Goal: Transaction & Acquisition: Download file/media

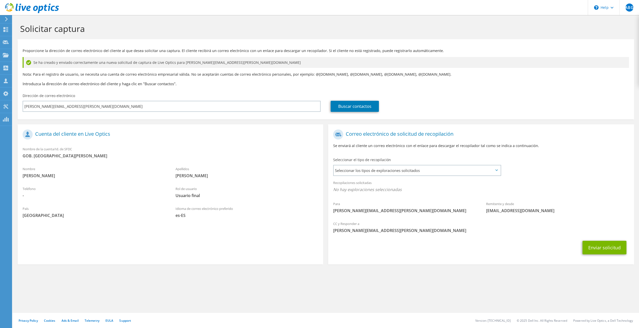
scroll to position [239, 0]
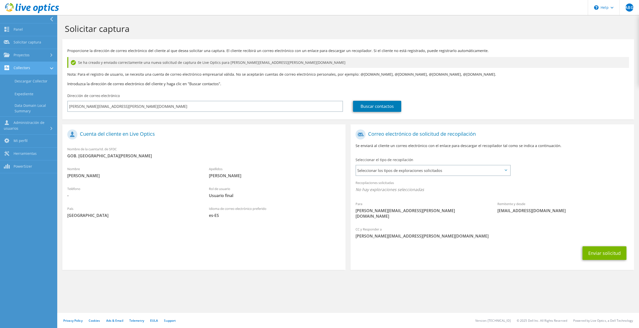
click at [21, 69] on link "Collectors" at bounding box center [28, 68] width 57 height 13
click at [26, 68] on link "Collectors" at bounding box center [28, 68] width 57 height 13
click at [35, 81] on link "Descargar Collector" at bounding box center [28, 81] width 57 height 13
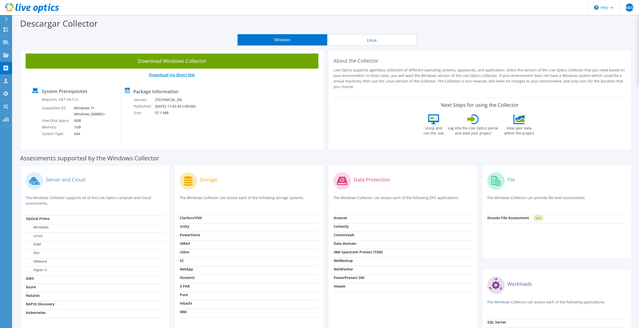
click at [163, 76] on link "Download via direct link" at bounding box center [172, 75] width 46 height 6
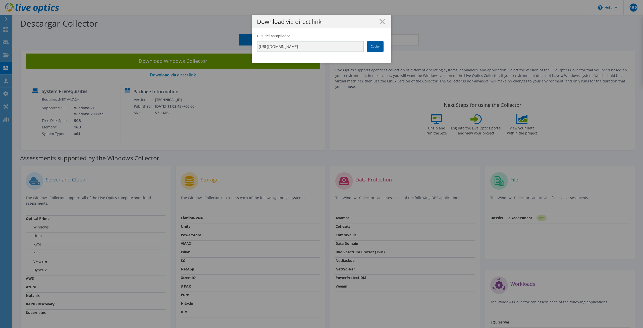
click at [372, 49] on link "Copiar" at bounding box center [375, 46] width 16 height 11
click at [381, 21] on line at bounding box center [382, 21] width 5 height 5
